Goal: Information Seeking & Learning: Find specific page/section

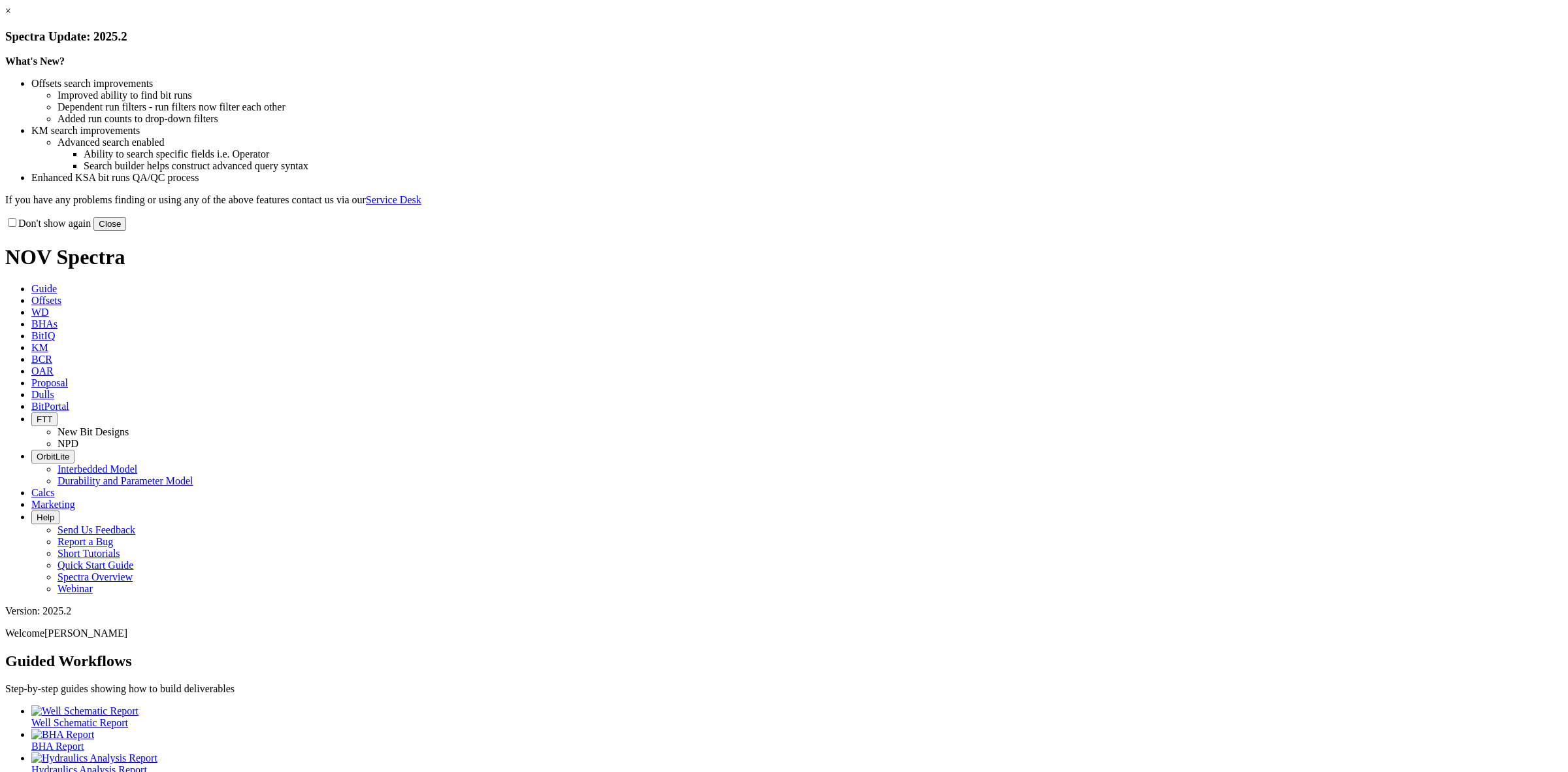
click at [126, 231] on button "Close" at bounding box center [110, 223] width 32 height 14
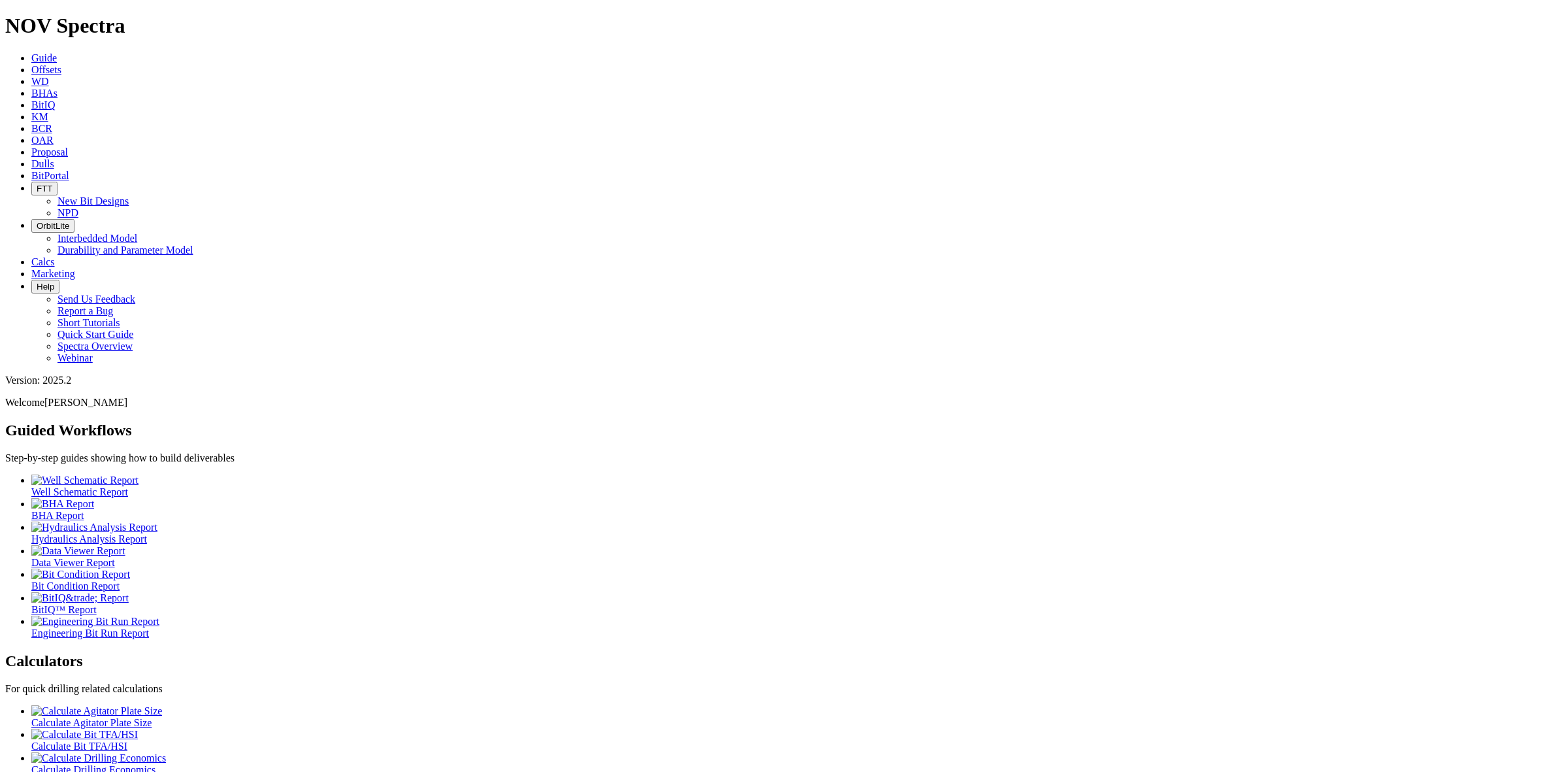
click at [32, 64] on icon at bounding box center [32, 69] width 0 height 11
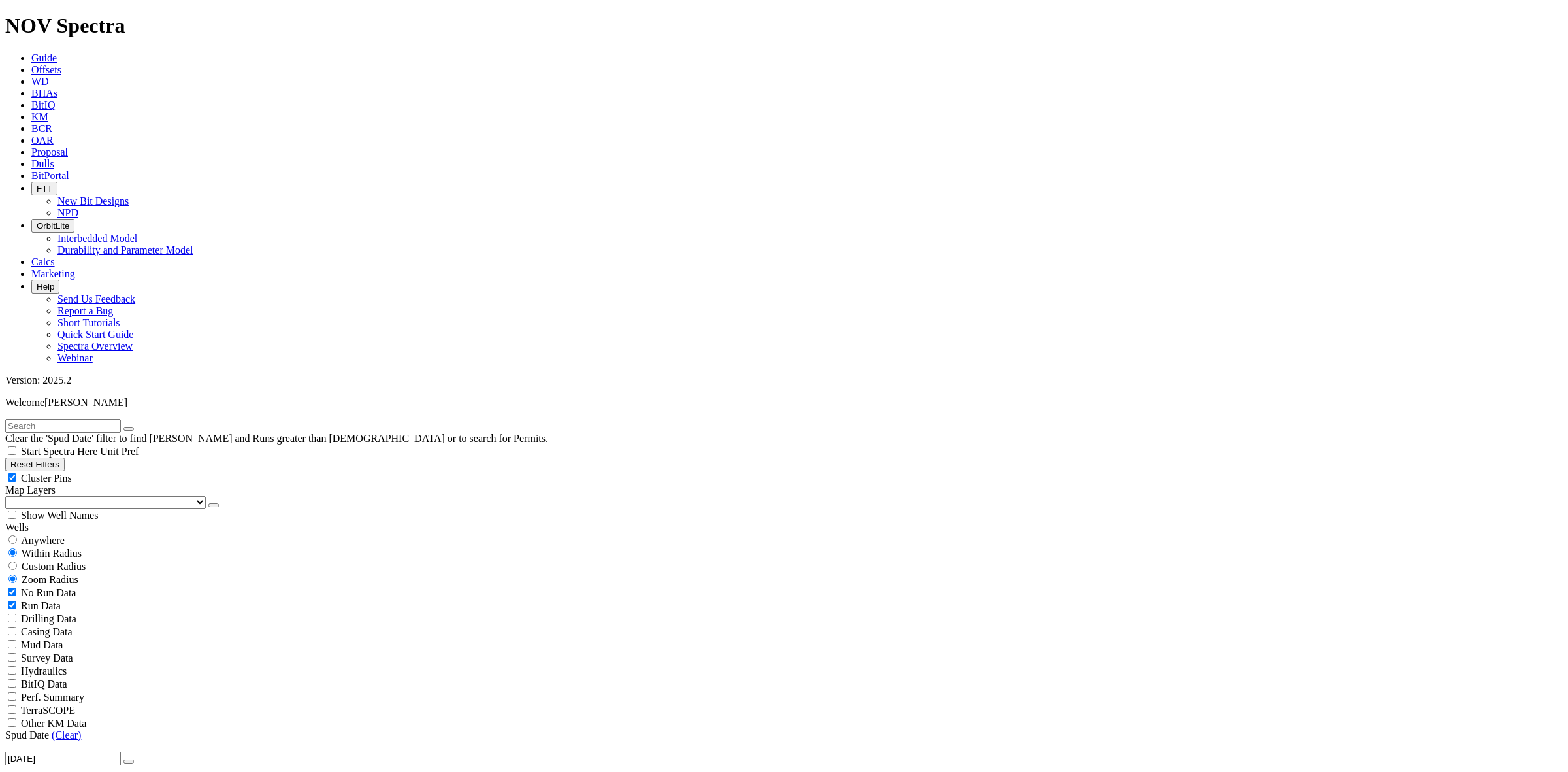
click at [94, 419] on input "text" at bounding box center [63, 425] width 115 height 14
type input "Gbaran"
click at [65, 535] on span "Anywhere" at bounding box center [42, 540] width 44 height 11
radio input "true"
radio input "false"
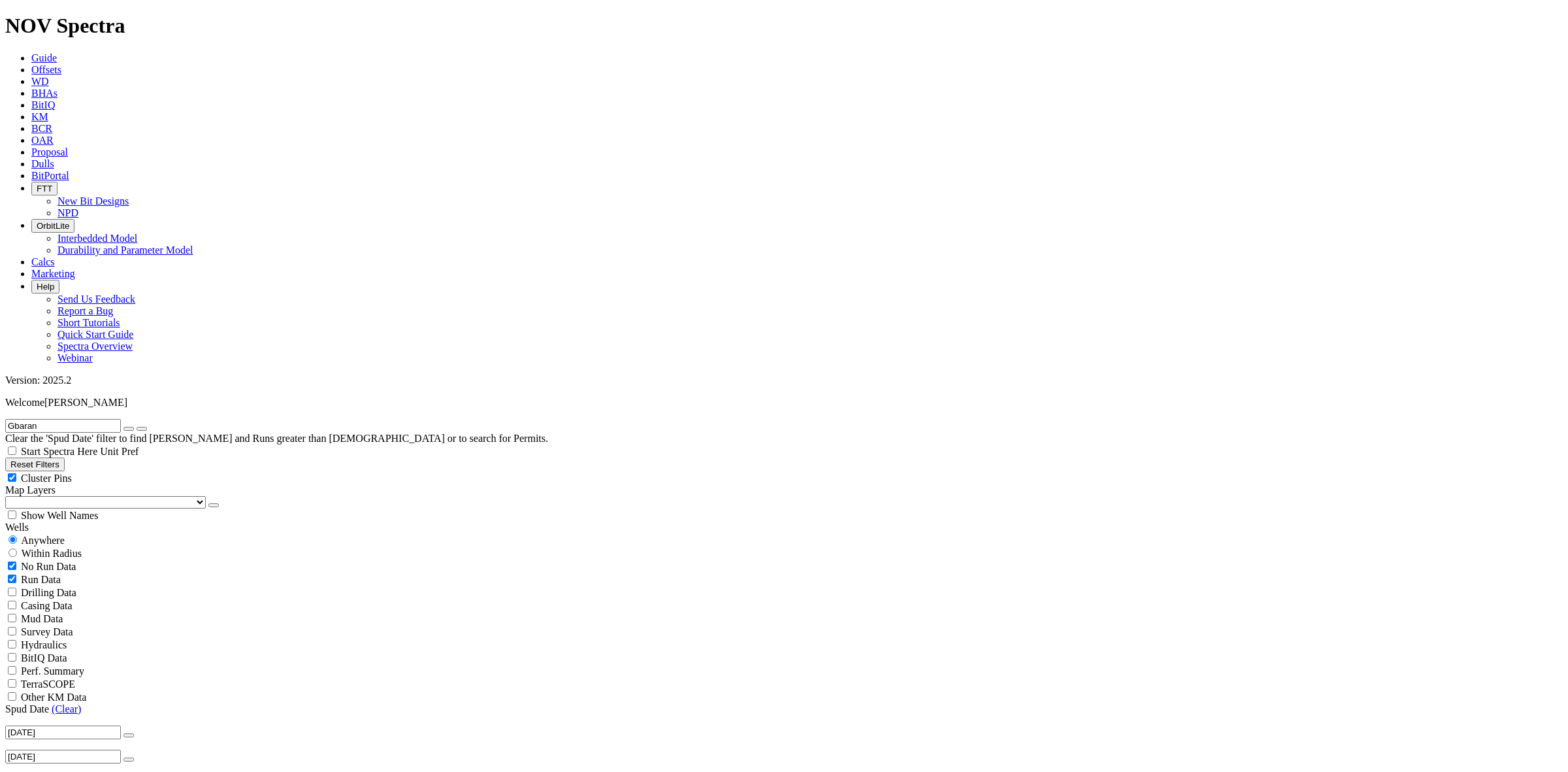
click at [67, 725] on input "[DATE]" at bounding box center [63, 731] width 115 height 14
click at [67, 704] on link "(Clear)" at bounding box center [66, 709] width 30 height 11
